Goal: Check status: Check status

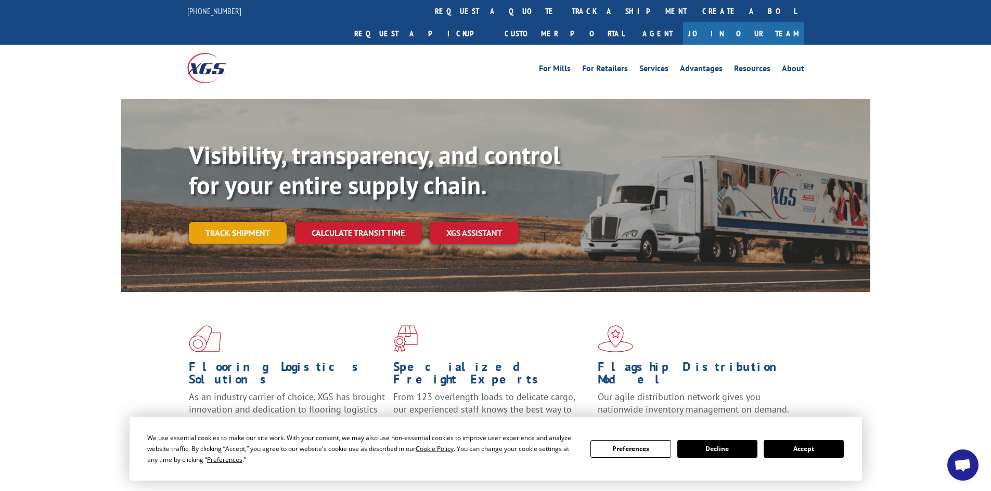
click at [265, 222] on link "Track shipment" at bounding box center [238, 233] width 98 height 22
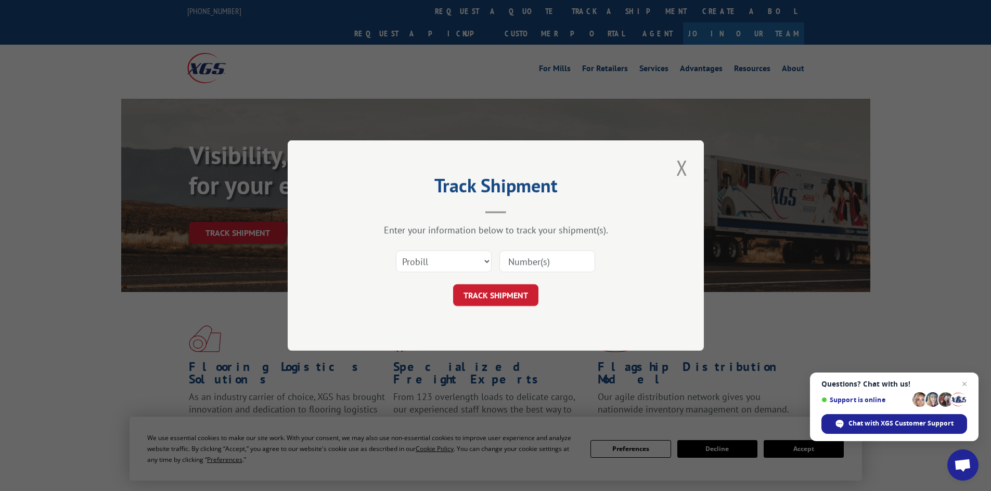
click at [522, 259] on input at bounding box center [547, 262] width 96 height 22
paste input "17519628"
type input "17519628"
click at [491, 296] on button "TRACK SHIPMENT" at bounding box center [495, 295] width 85 height 22
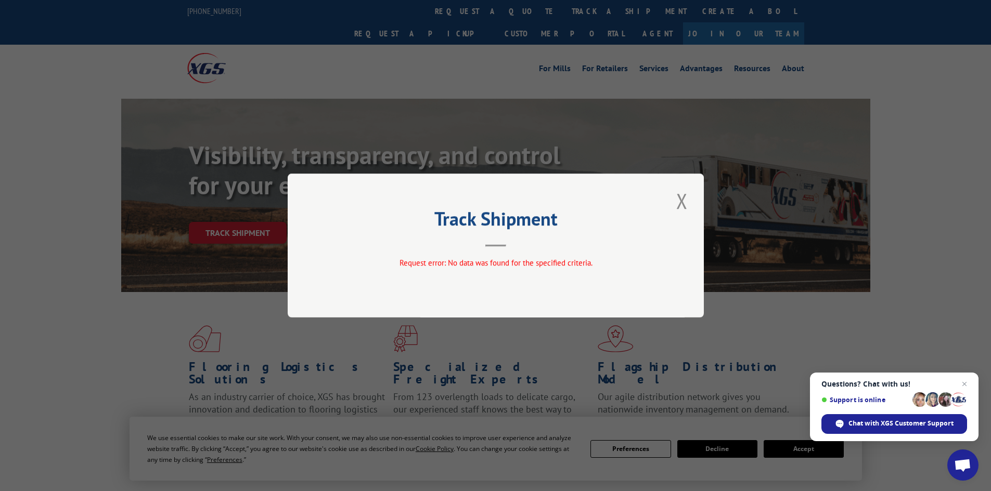
click at [680, 198] on button "Close modal" at bounding box center [682, 201] width 18 height 29
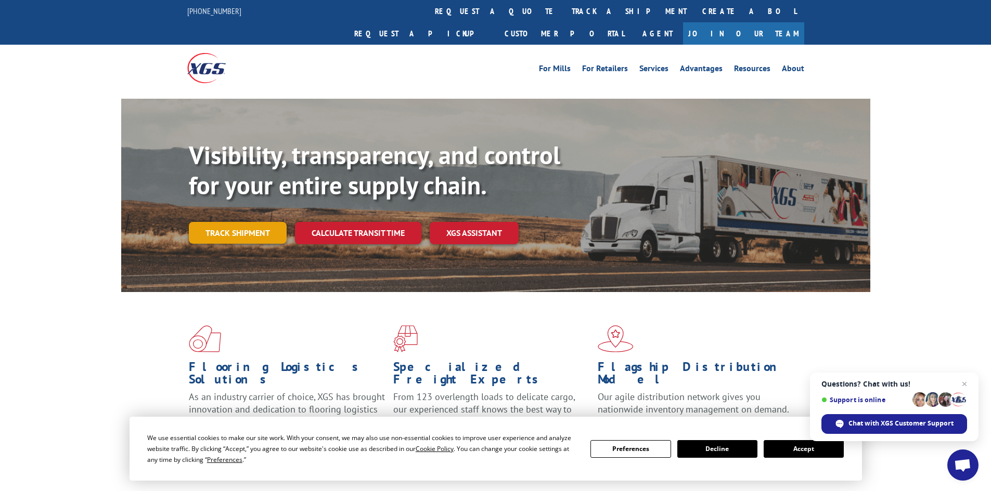
click at [258, 222] on link "Track shipment" at bounding box center [238, 233] width 98 height 22
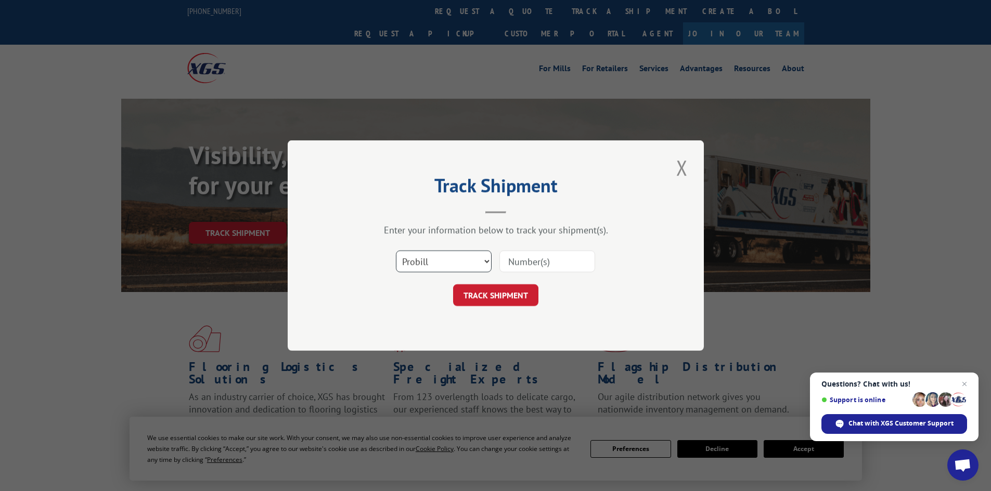
click at [484, 262] on select "Select category... Probill BOL PO" at bounding box center [444, 262] width 96 height 22
select select "po"
click at [396, 251] on select "Select category... Probill BOL PO" at bounding box center [444, 262] width 96 height 22
click at [514, 258] on input at bounding box center [547, 262] width 96 height 22
paste input "17519628"
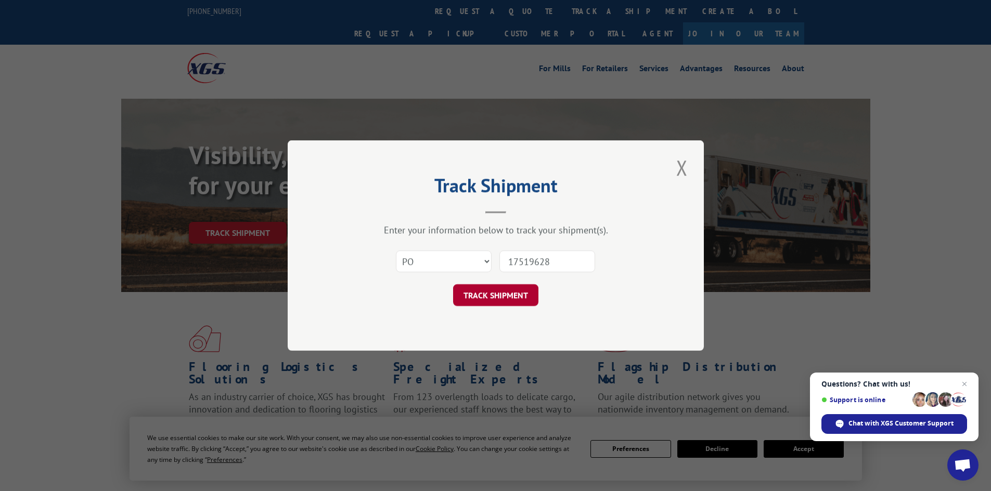
type input "17519628"
click at [488, 297] on button "TRACK SHIPMENT" at bounding box center [495, 295] width 85 height 22
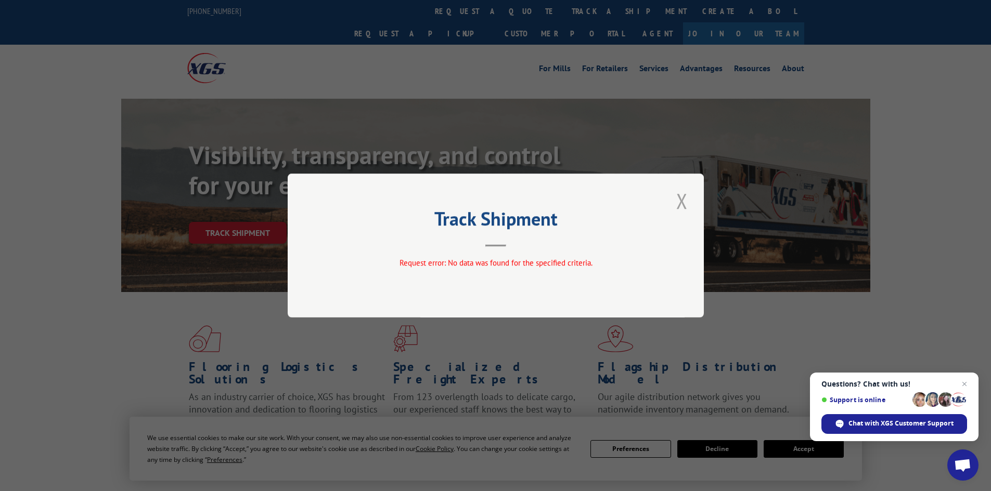
click at [680, 203] on button "Close modal" at bounding box center [682, 201] width 18 height 29
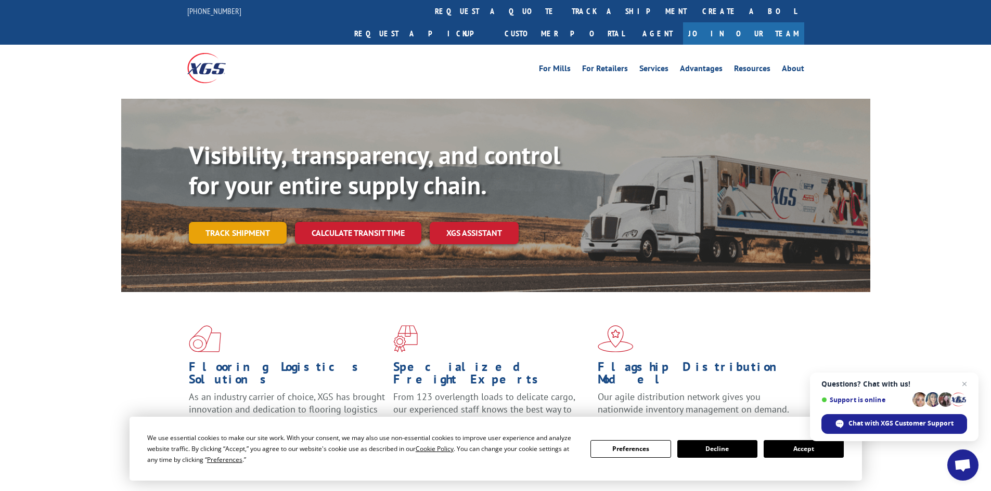
click at [252, 222] on link "Track shipment" at bounding box center [238, 233] width 98 height 22
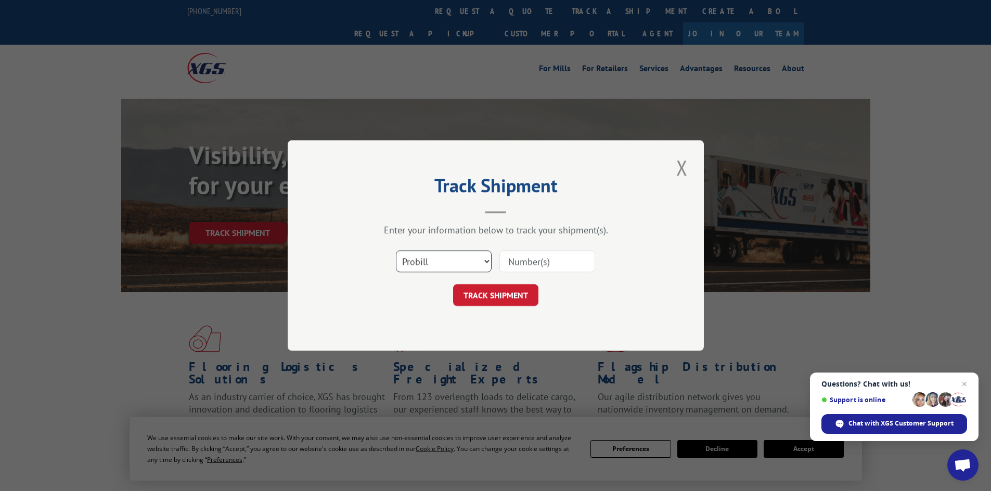
click at [483, 261] on select "Select category... Probill BOL PO" at bounding box center [444, 262] width 96 height 22
select select "bol"
click at [396, 251] on select "Select category... Probill BOL PO" at bounding box center [444, 262] width 96 height 22
click at [520, 262] on input at bounding box center [547, 262] width 96 height 22
paste input "4944964"
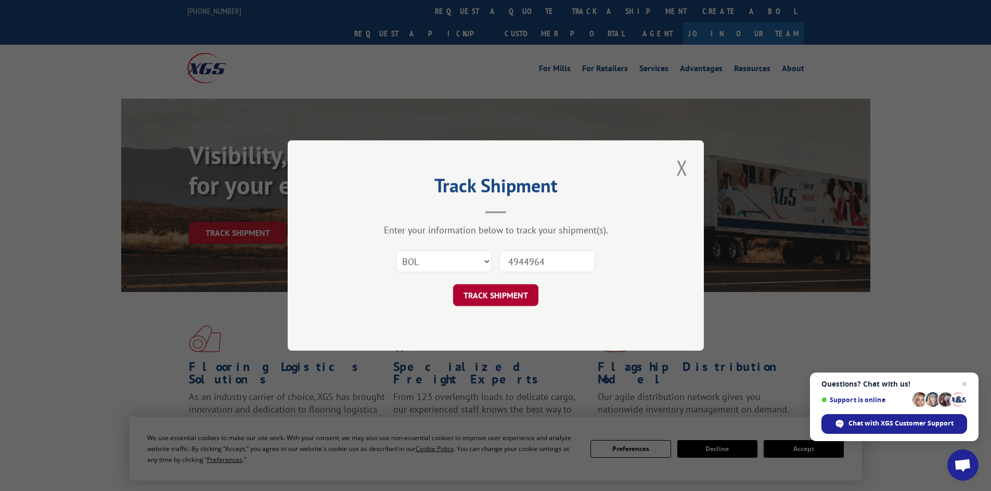
type input "4944964"
click at [494, 296] on button "TRACK SHIPMENT" at bounding box center [495, 295] width 85 height 22
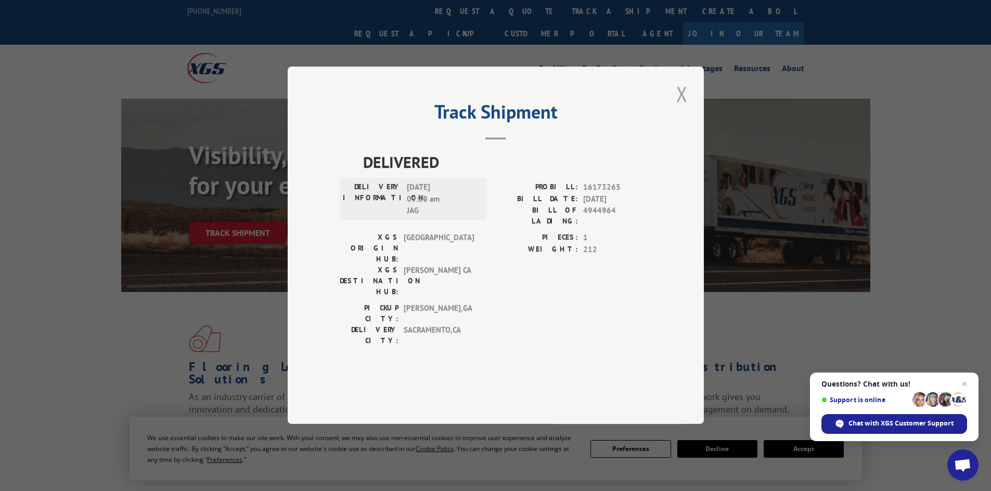
click at [680, 108] on button "Close modal" at bounding box center [682, 94] width 18 height 29
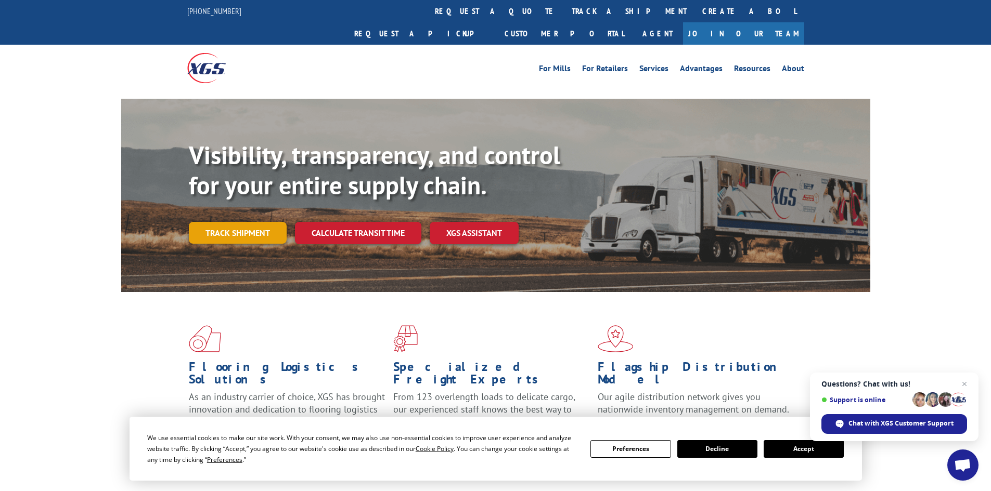
click at [258, 222] on link "Track shipment" at bounding box center [238, 233] width 98 height 22
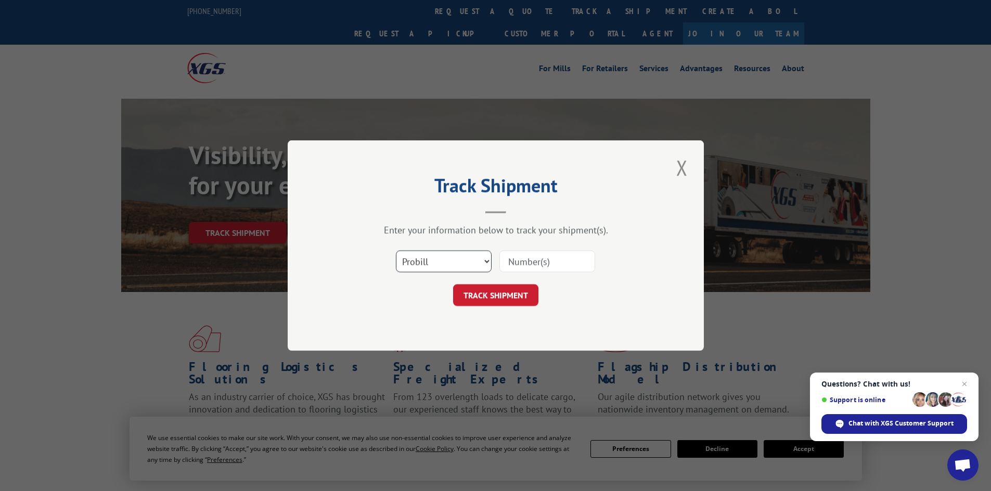
click at [486, 264] on select "Select category... Probill BOL PO" at bounding box center [444, 262] width 96 height 22
select select "bol"
click at [396, 251] on select "Select category... Probill BOL PO" at bounding box center [444, 262] width 96 height 22
paste input "4944964"
type input "4944964"
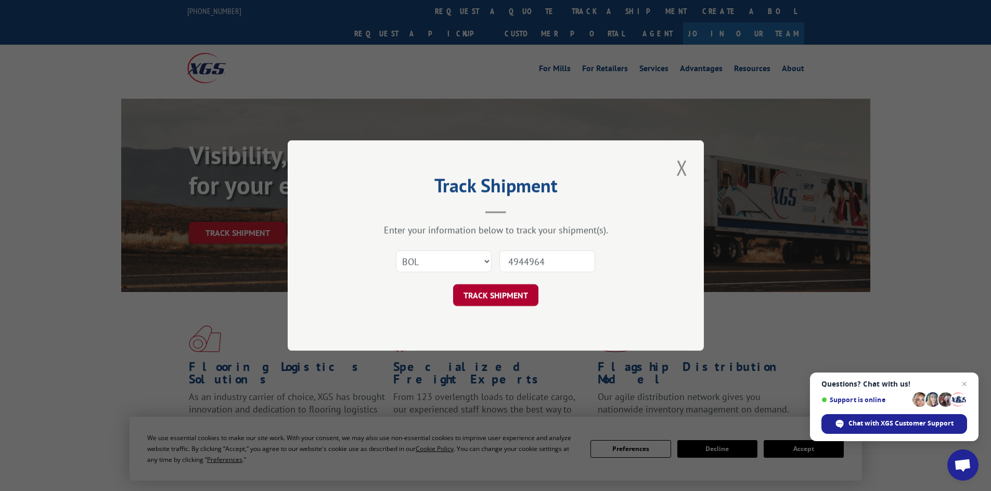
click at [514, 293] on button "TRACK SHIPMENT" at bounding box center [495, 295] width 85 height 22
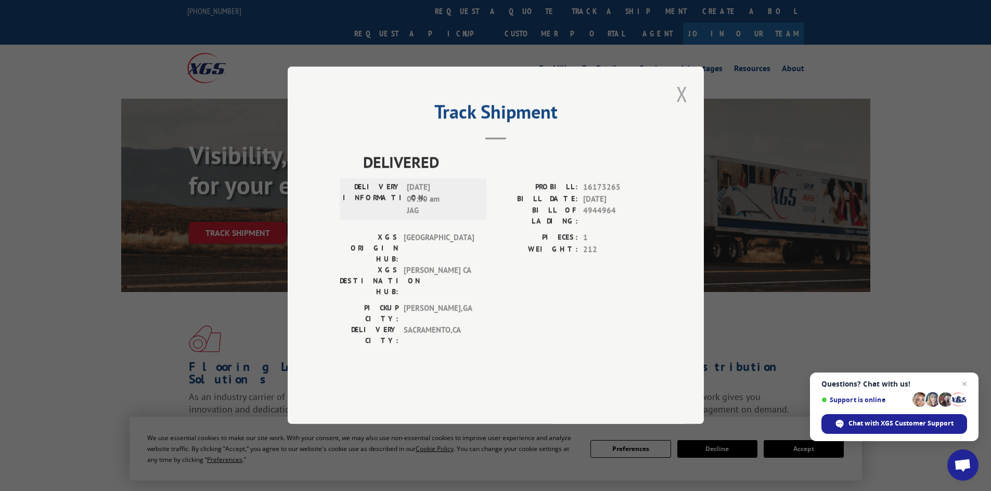
click at [682, 108] on button "Close modal" at bounding box center [682, 94] width 18 height 29
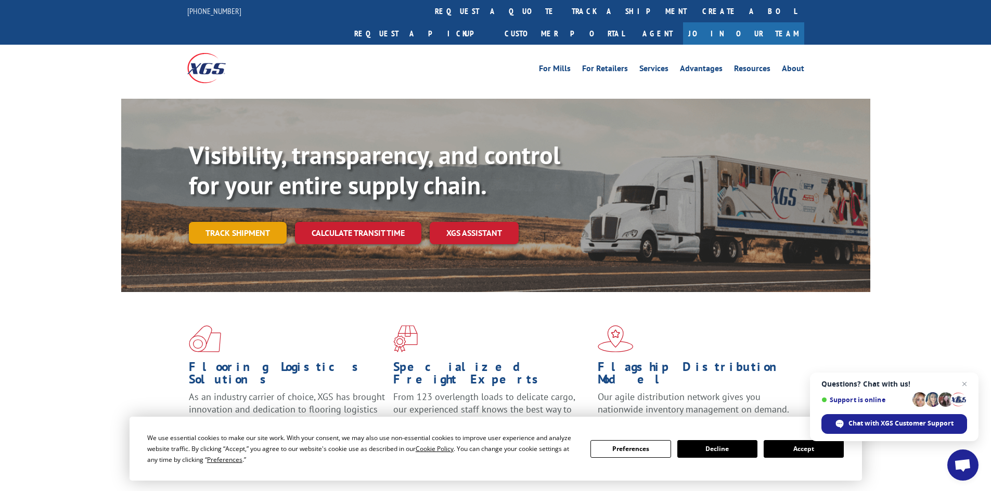
click at [249, 222] on link "Track shipment" at bounding box center [238, 233] width 98 height 22
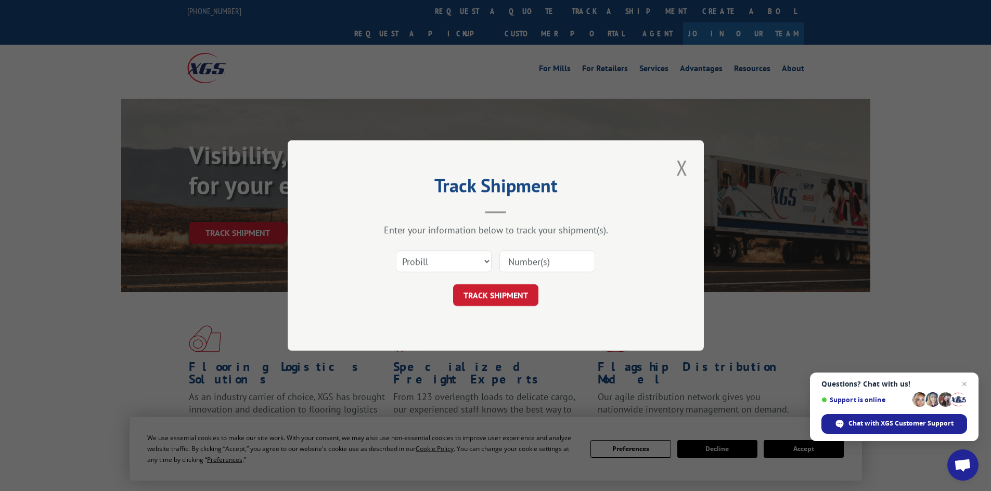
click at [519, 261] on input at bounding box center [547, 262] width 96 height 22
paste input "17519628"
type input "17519628"
click at [502, 296] on button "TRACK SHIPMENT" at bounding box center [495, 295] width 85 height 22
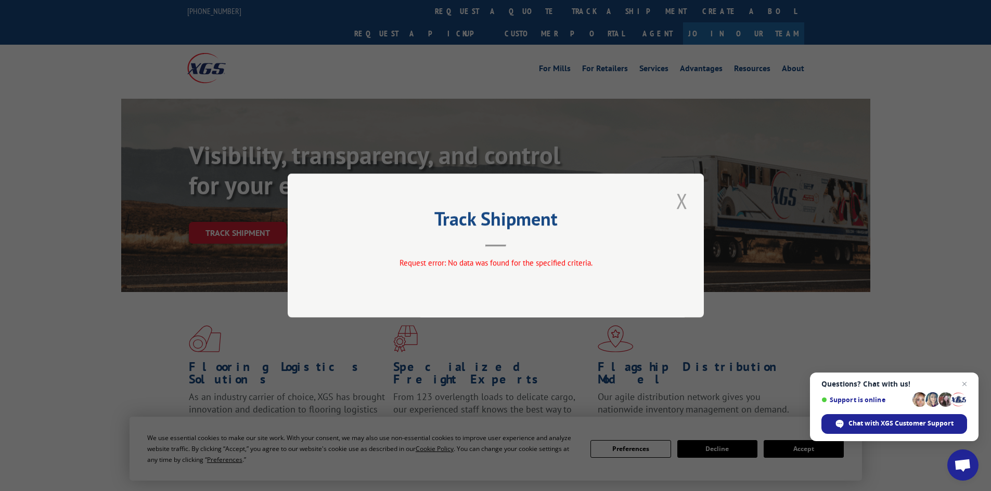
click at [680, 198] on button "Close modal" at bounding box center [682, 201] width 18 height 29
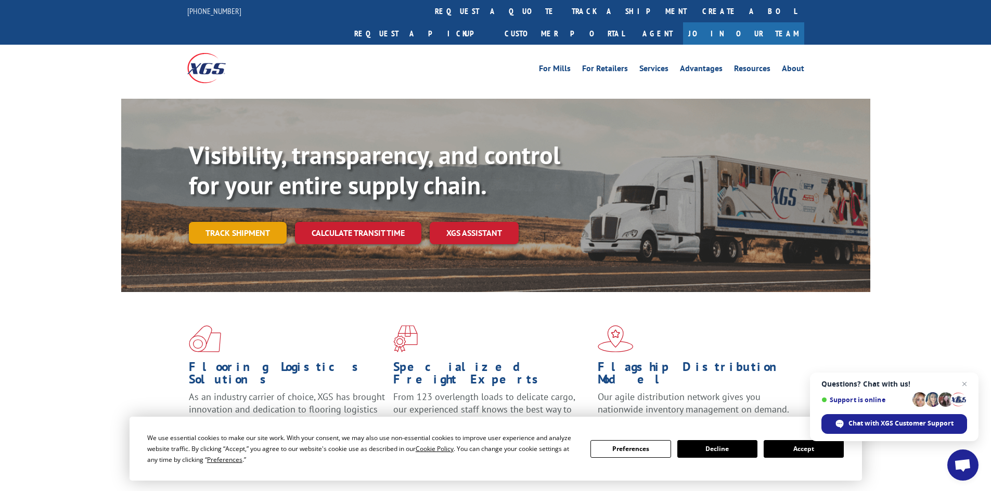
click at [259, 222] on link "Track shipment" at bounding box center [238, 233] width 98 height 22
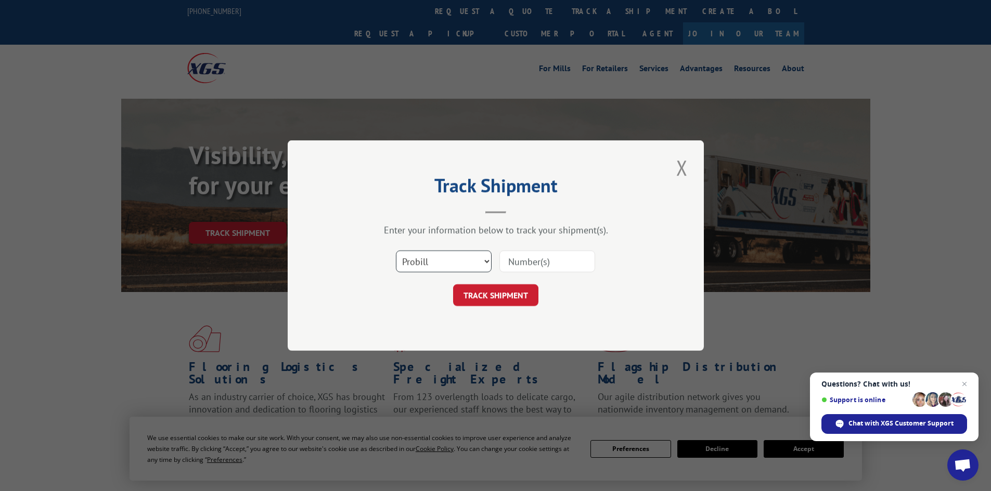
click at [484, 255] on select "Select category... Probill BOL PO" at bounding box center [444, 262] width 96 height 22
select select "po"
click at [396, 251] on select "Select category... Probill BOL PO" at bounding box center [444, 262] width 96 height 22
click at [513, 263] on input at bounding box center [547, 262] width 96 height 22
paste input "17519628"
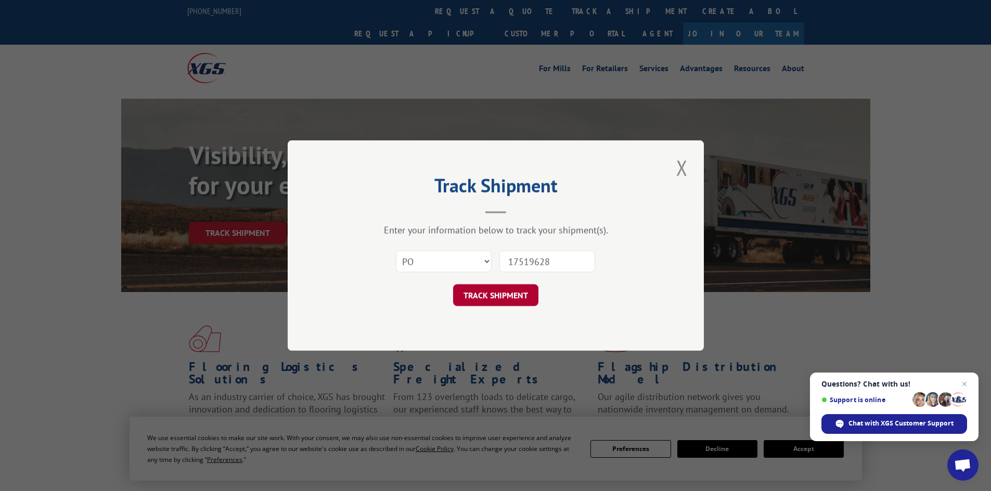
type input "17519628"
click at [484, 292] on button "TRACK SHIPMENT" at bounding box center [495, 295] width 85 height 22
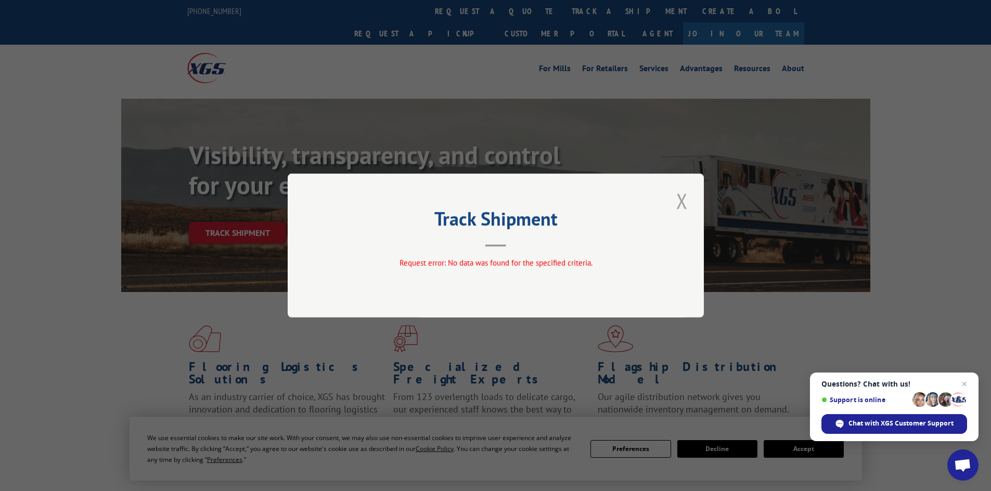
click at [682, 201] on button "Close modal" at bounding box center [682, 201] width 18 height 29
